Goal: Task Accomplishment & Management: Manage account settings

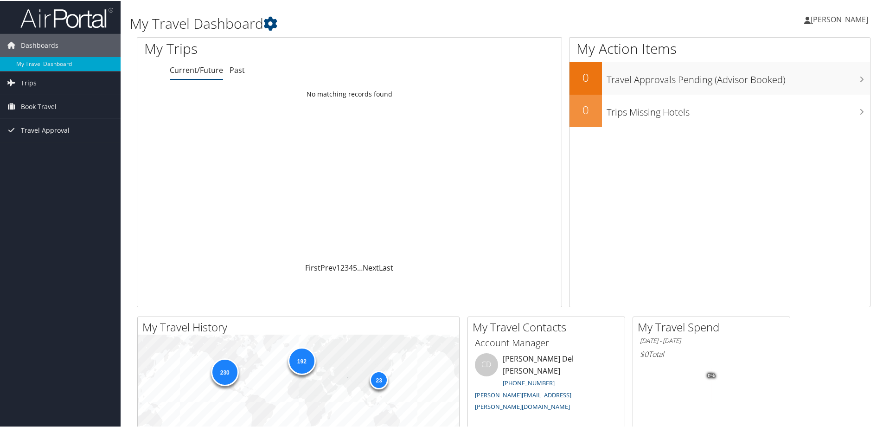
click at [838, 15] on span "[PERSON_NAME]" at bounding box center [839, 18] width 57 height 10
click at [781, 85] on link "View Travel Profile" at bounding box center [814, 83] width 103 height 16
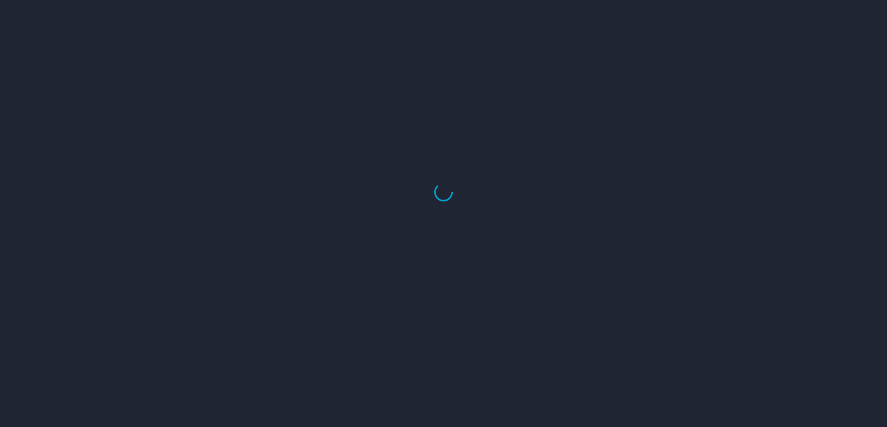
select select "US"
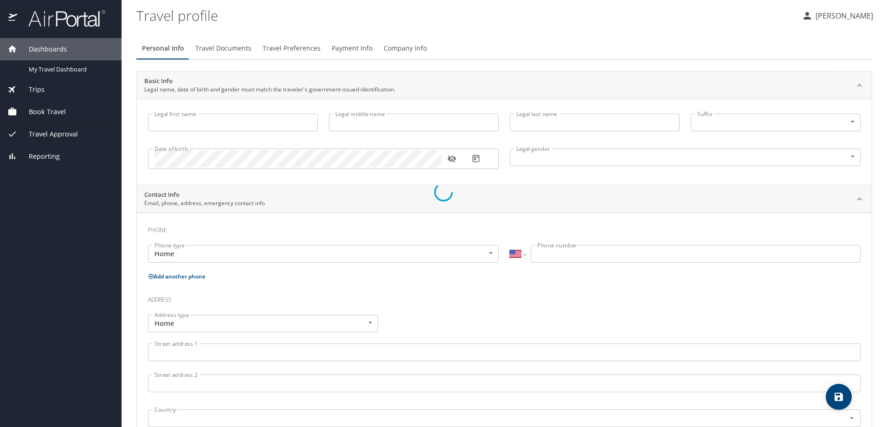
type input "Lori"
type input "Ann"
type input "Rasmussen"
type input "Female"
type input "Mike"
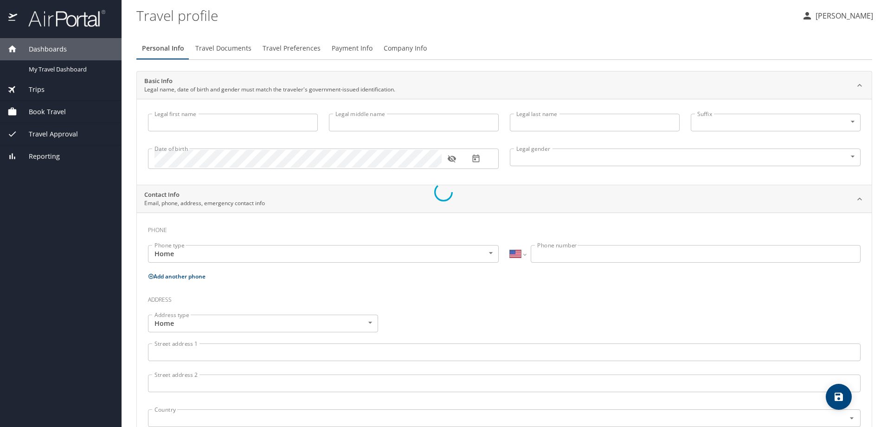
type input "Rasmussen"
type input "(435) 720-2026"
select select "US"
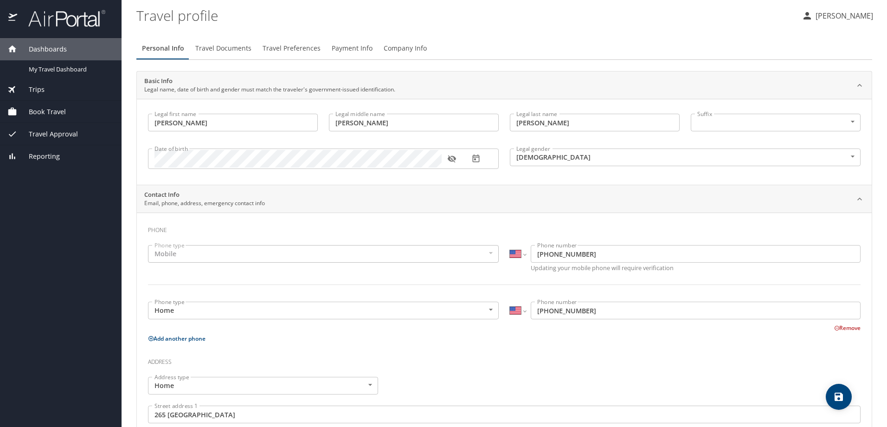
click at [352, 51] on span "Payment Info" at bounding box center [352, 49] width 41 height 12
